Goal: Task Accomplishment & Management: Manage account settings

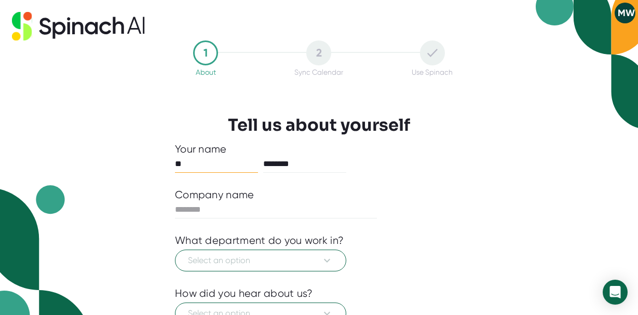
click at [199, 169] on input "**" at bounding box center [216, 164] width 83 height 17
type input "*"
type input "*****"
type input "**********"
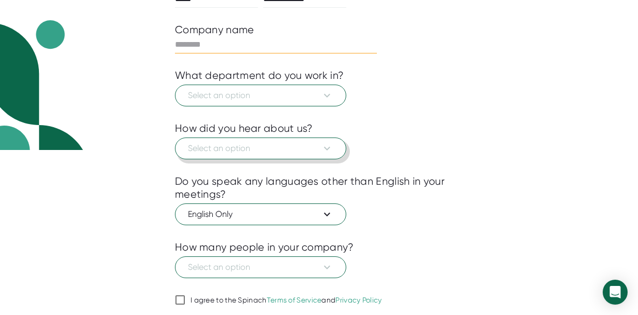
click at [331, 156] on button "Select an option" at bounding box center [260, 148] width 171 height 22
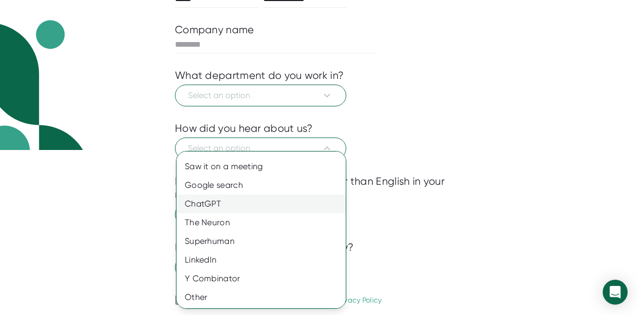
scroll to position [16, 0]
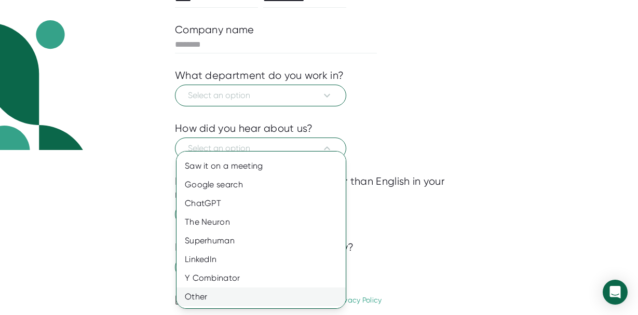
click at [217, 296] on div "Other" at bounding box center [260, 296] width 169 height 19
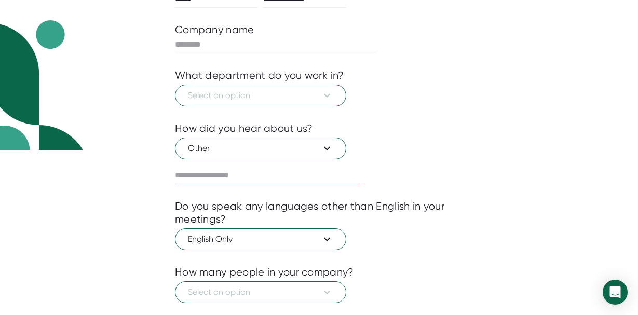
click at [227, 173] on input "text" at bounding box center [267, 175] width 185 height 17
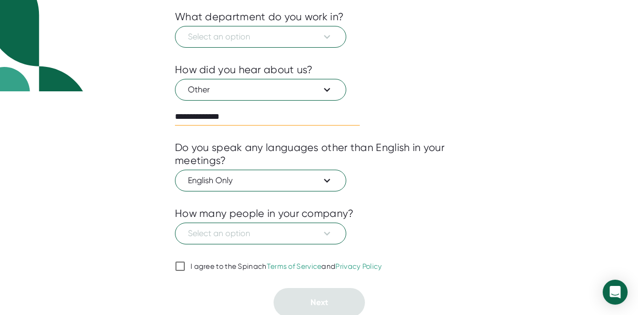
scroll to position [226, 0]
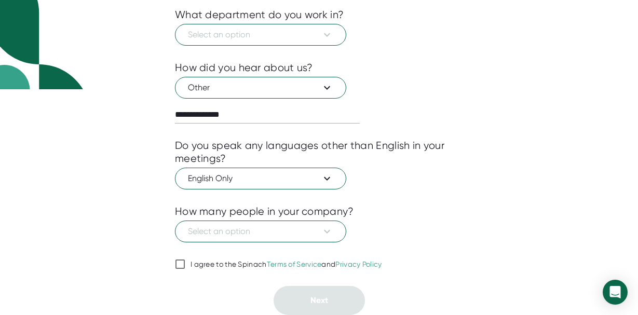
type input "**********"
click at [186, 259] on label "I agree to the Spinach Terms of Service and Privacy Policy" at bounding box center [278, 264] width 207 height 12
click at [185, 259] on input "I agree to the Spinach Terms of Service and Privacy Policy" at bounding box center [180, 264] width 10 height 12
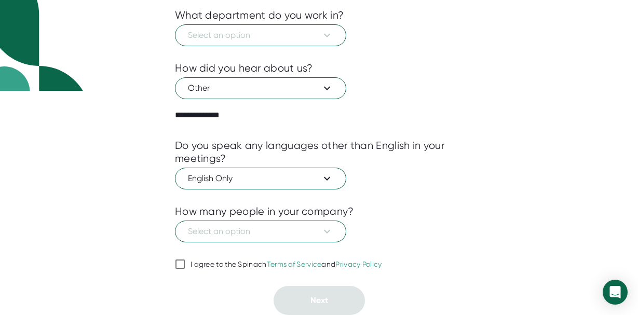
checkbox input "true"
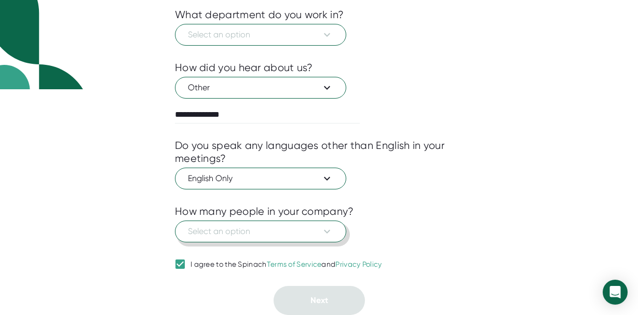
click at [326, 223] on button "Select an option" at bounding box center [260, 231] width 171 height 22
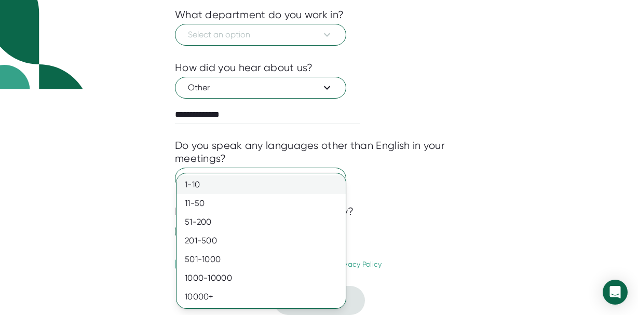
click at [197, 181] on div "1-10" at bounding box center [260, 184] width 169 height 19
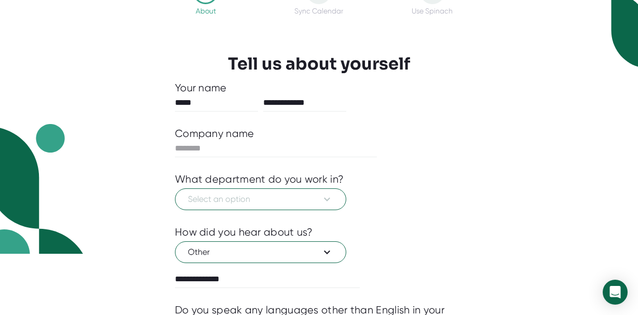
scroll to position [61, 0]
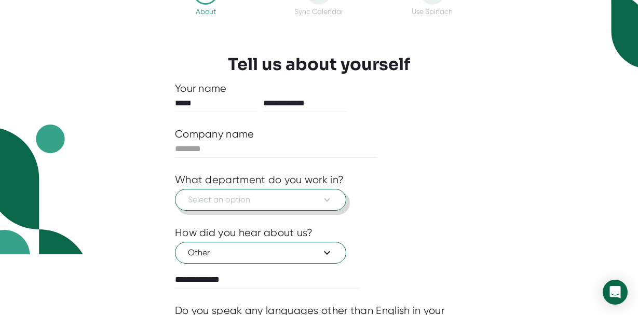
click at [320, 196] on span "Select an option" at bounding box center [260, 200] width 145 height 12
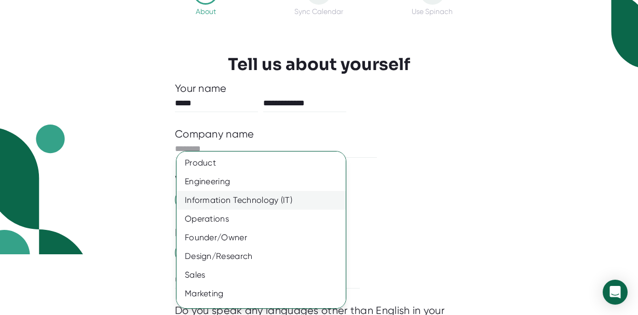
click at [283, 200] on div "Information Technology (IT)" at bounding box center [260, 200] width 169 height 19
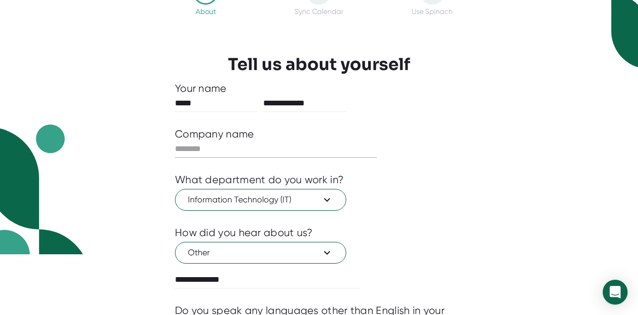
click at [268, 145] on input "text" at bounding box center [276, 149] width 202 height 17
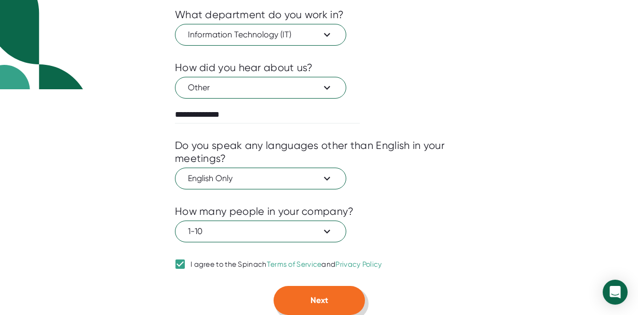
type input "****"
click at [318, 305] on span "Next" at bounding box center [319, 300] width 18 height 10
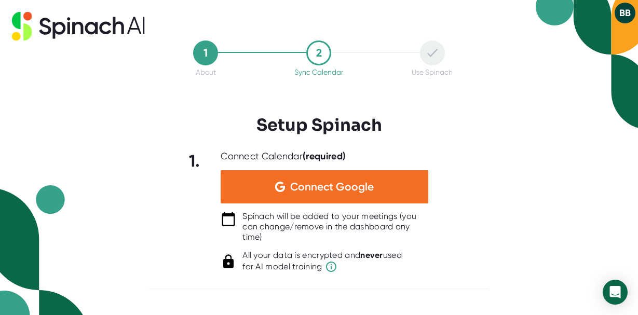
scroll to position [0, 0]
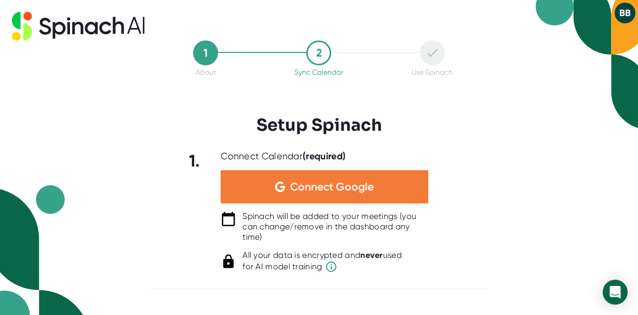
click at [303, 191] on span "Connect Google" at bounding box center [332, 187] width 84 height 10
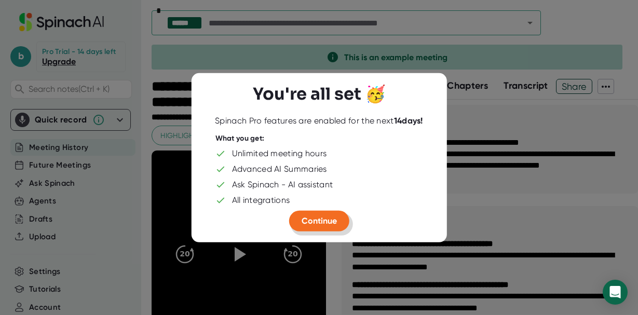
click at [339, 220] on button "Continue" at bounding box center [319, 220] width 60 height 21
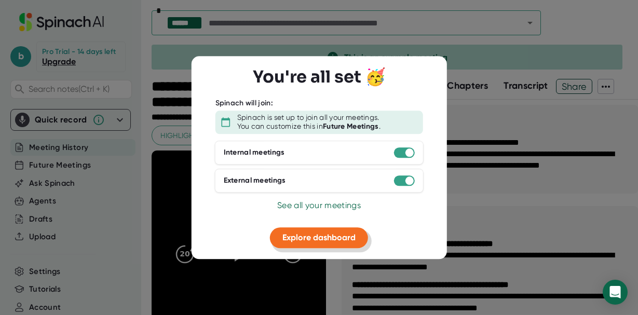
click at [333, 236] on span "Explore dashboard" at bounding box center [318, 237] width 73 height 10
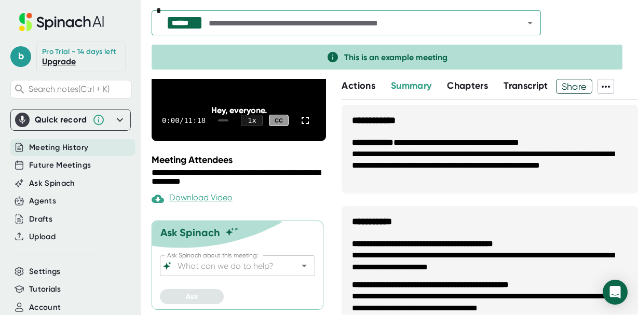
scroll to position [232, 0]
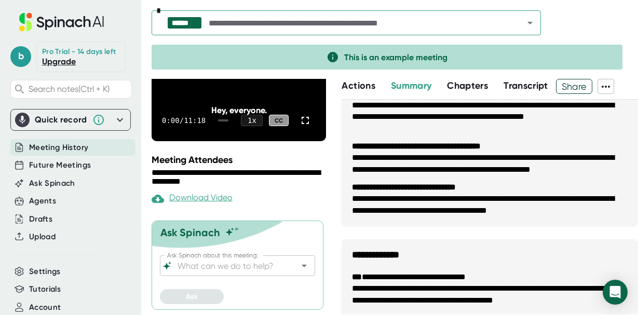
click at [295, 272] on div at bounding box center [296, 265] width 27 height 15
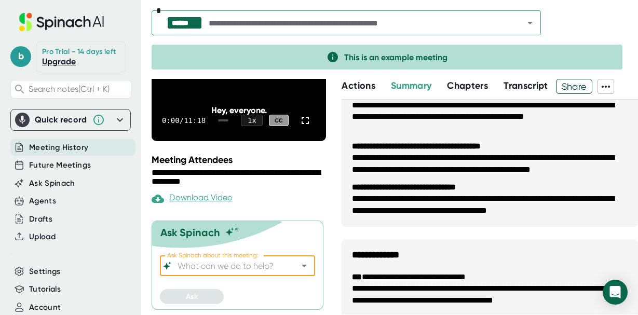
click at [303, 268] on icon "Open" at bounding box center [304, 265] width 12 height 12
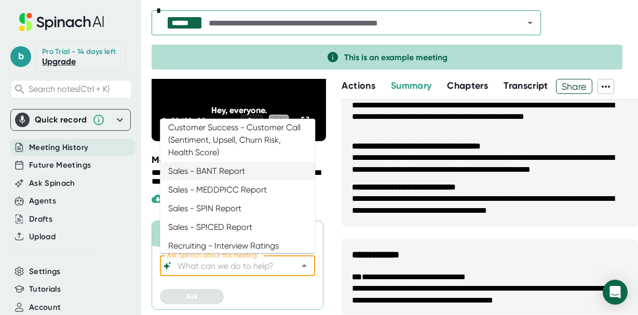
scroll to position [586, 0]
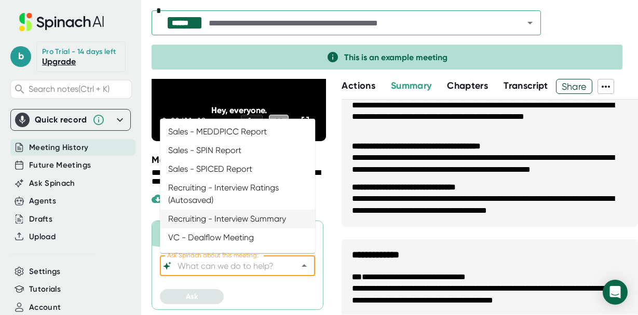
click at [243, 216] on li "Recruiting - Interview Summary" at bounding box center [237, 219] width 155 height 19
type input "Recruiting - Interview Summary"
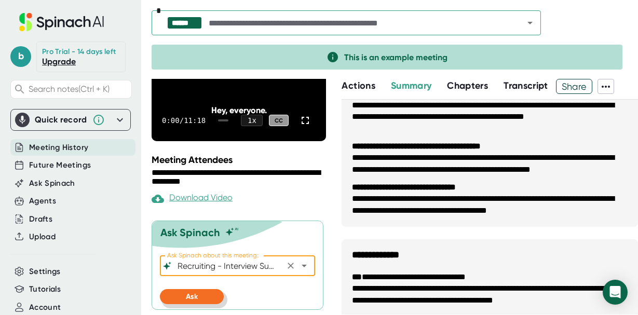
click at [187, 296] on span "Ask" at bounding box center [192, 296] width 12 height 9
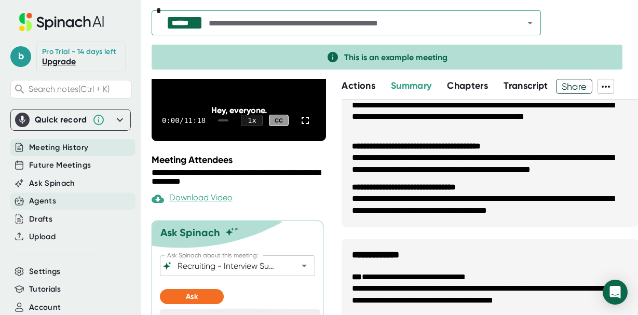
click at [46, 199] on div "Agents" at bounding box center [42, 201] width 27 height 12
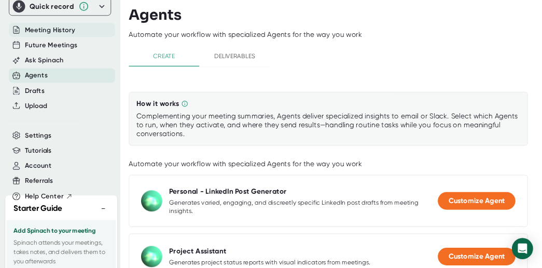
scroll to position [174, 0]
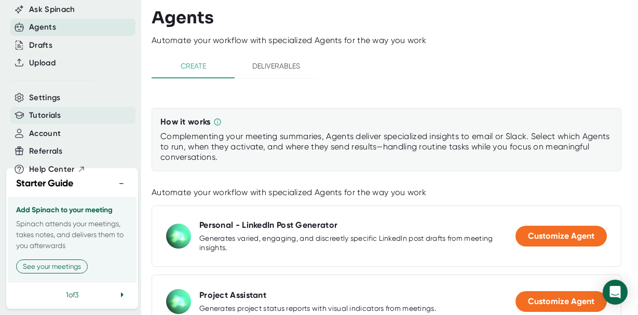
click at [48, 119] on span "Tutorials" at bounding box center [45, 115] width 32 height 12
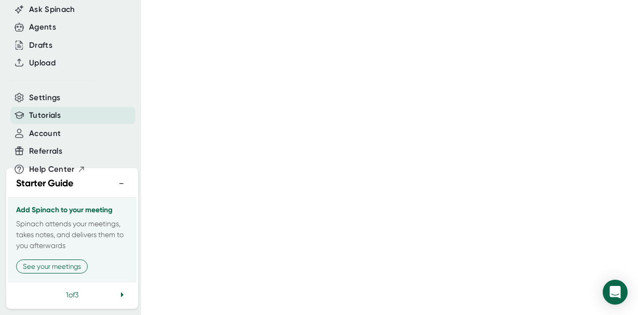
click at [121, 293] on icon at bounding box center [122, 294] width 12 height 12
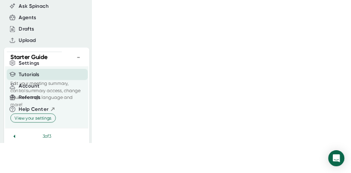
scroll to position [174, 0]
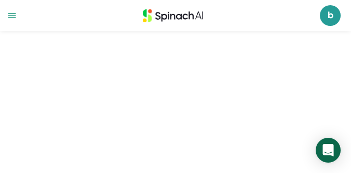
click at [294, 17] on div at bounding box center [169, 15] width 301 height 31
click at [233, 30] on div at bounding box center [169, 15] width 301 height 31
